Goal: Task Accomplishment & Management: Use online tool/utility

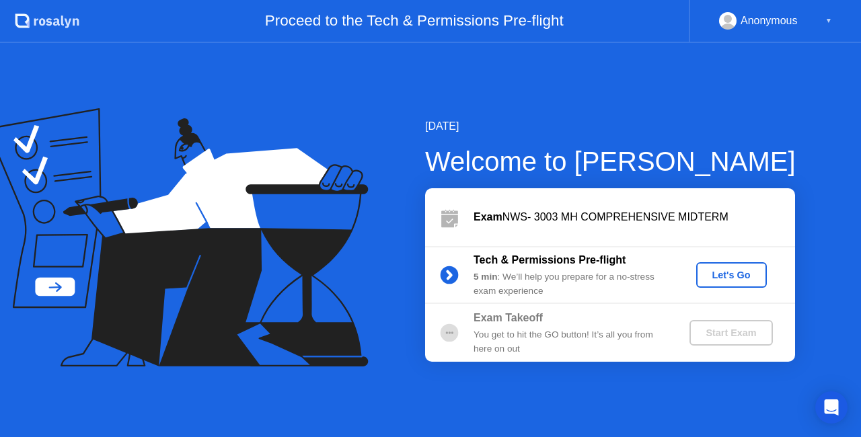
click at [708, 274] on div "Let's Go" at bounding box center [732, 275] width 60 height 11
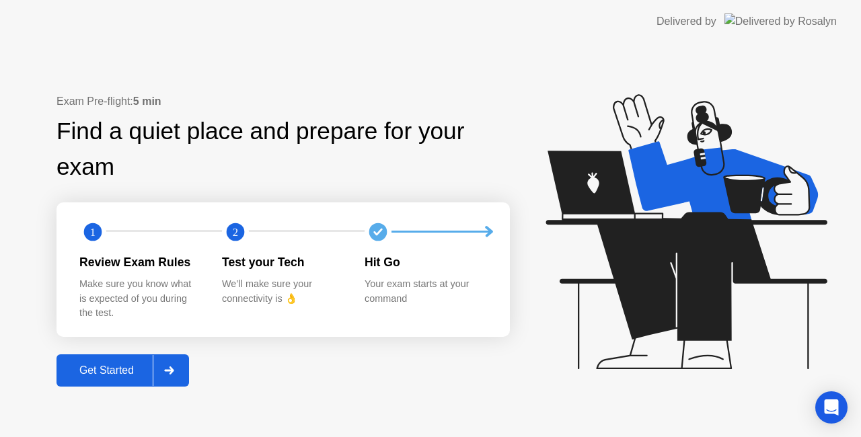
click at [130, 358] on button "Get Started" at bounding box center [123, 371] width 133 height 32
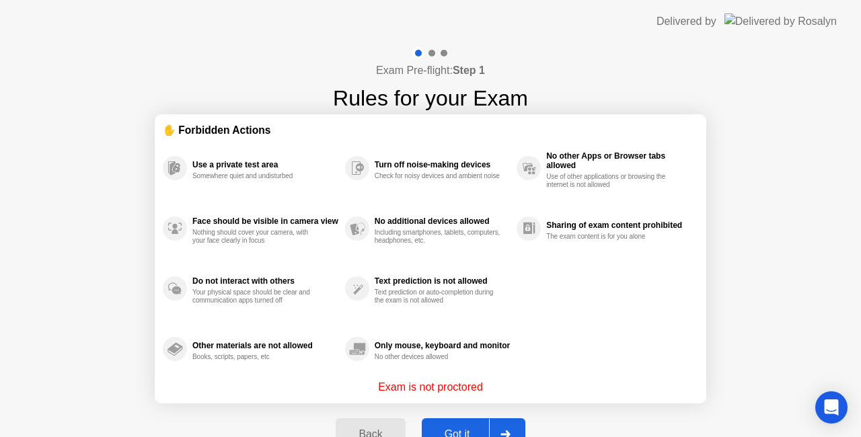
click at [447, 429] on div "Got it" at bounding box center [457, 435] width 63 height 12
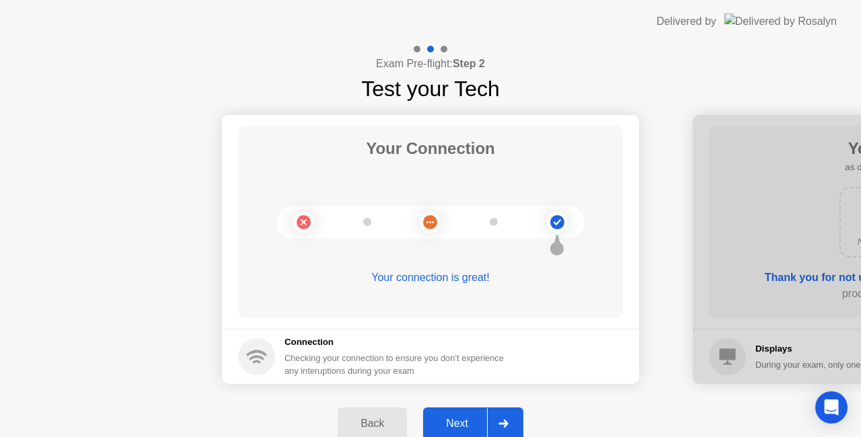
click at [447, 427] on div "Next" at bounding box center [457, 424] width 60 height 12
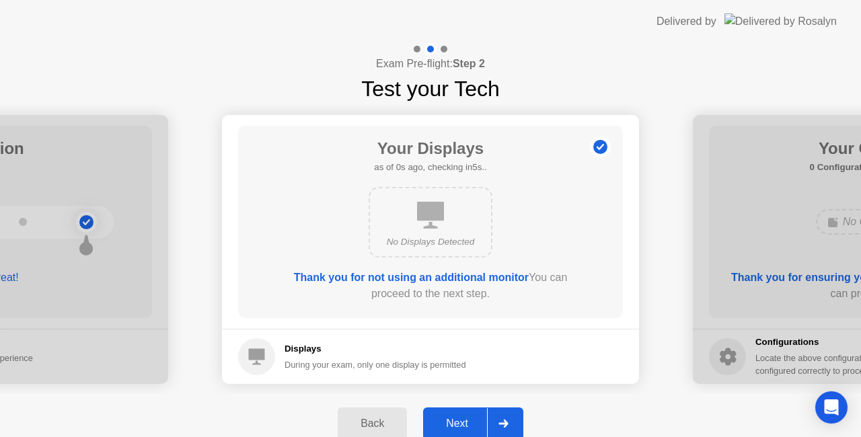
click at [447, 427] on div "Next" at bounding box center [457, 424] width 60 height 12
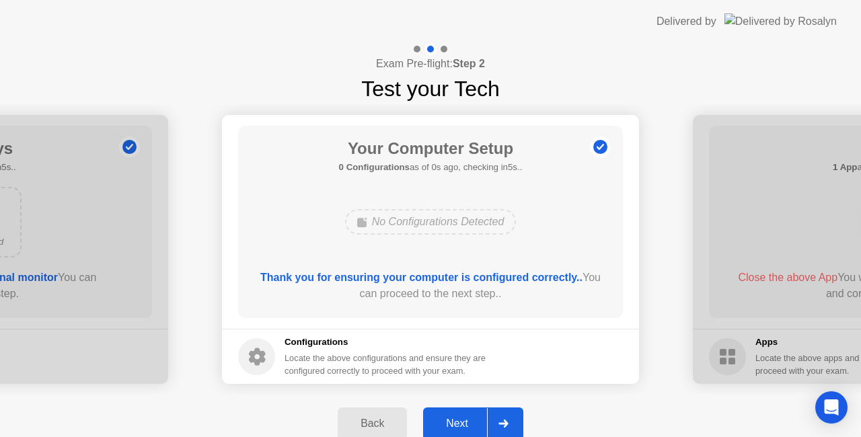
click at [447, 427] on div "Next" at bounding box center [457, 424] width 60 height 12
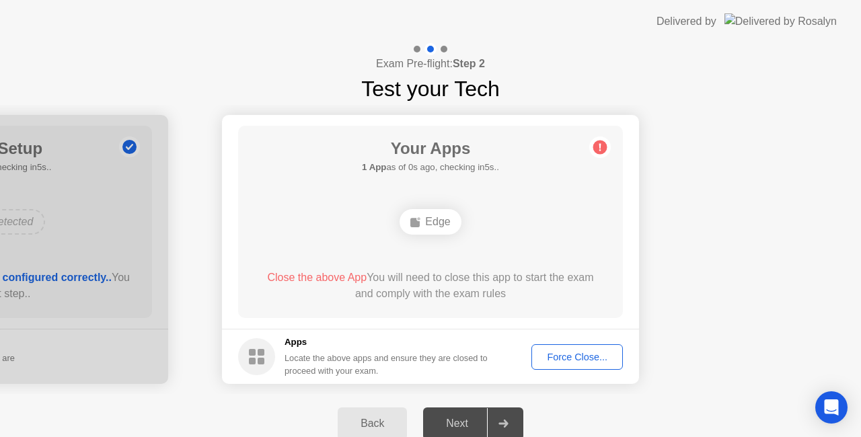
click at [563, 357] on div "Force Close..." at bounding box center [577, 357] width 82 height 11
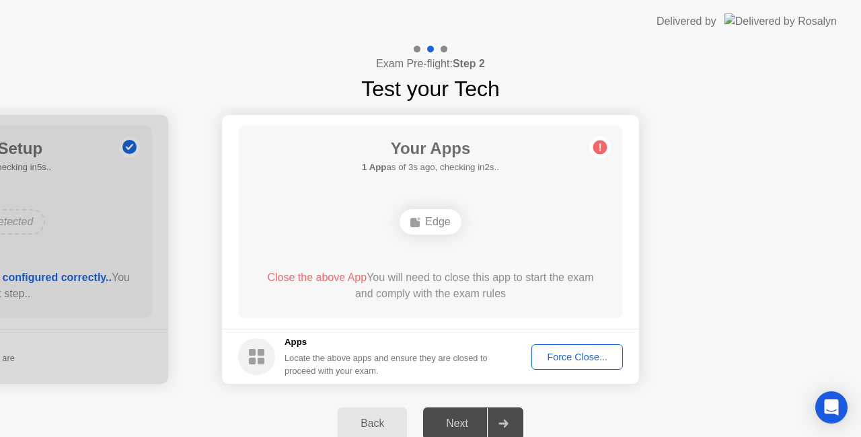
click at [559, 357] on div "Force Close..." at bounding box center [577, 357] width 82 height 11
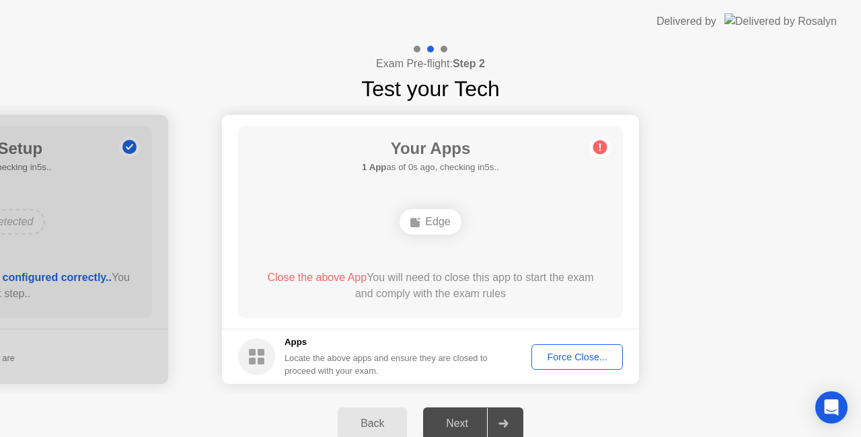
click at [449, 234] on div "Edge" at bounding box center [430, 222] width 61 height 26
click at [348, 279] on span "Close the above App" at bounding box center [317, 277] width 100 height 11
click at [432, 221] on div "Edge" at bounding box center [430, 222] width 61 height 26
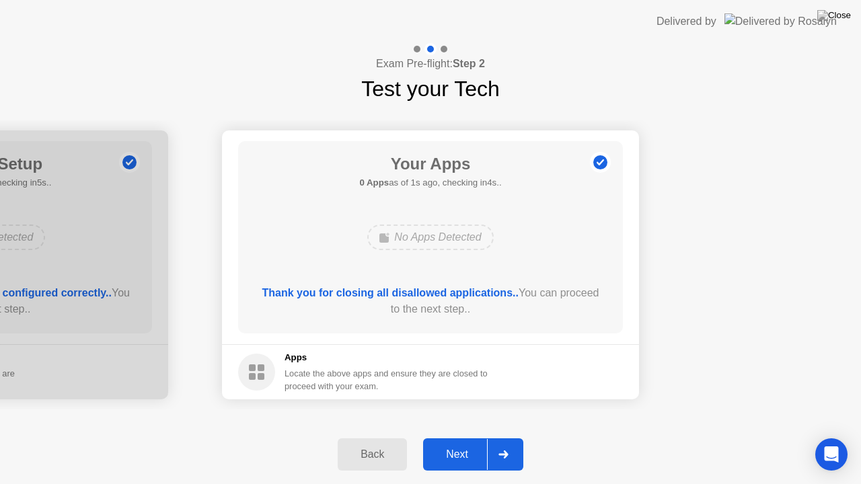
click at [464, 437] on button "Next" at bounding box center [473, 455] width 100 height 32
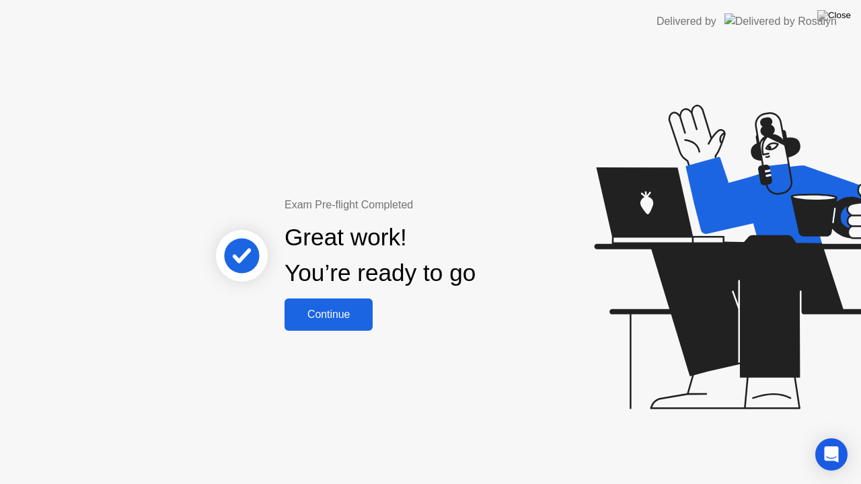
click at [363, 301] on button "Continue" at bounding box center [329, 315] width 88 height 32
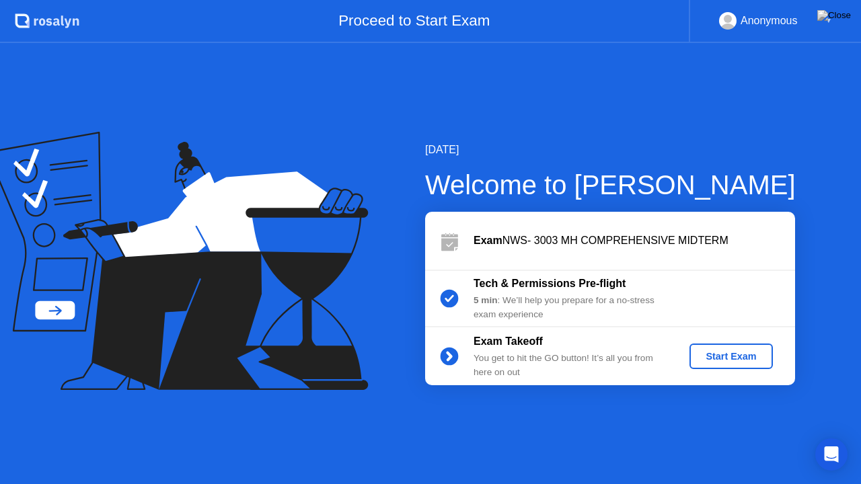
click at [731, 351] on div "Start Exam" at bounding box center [731, 356] width 72 height 11
